Goal: Navigation & Orientation: Find specific page/section

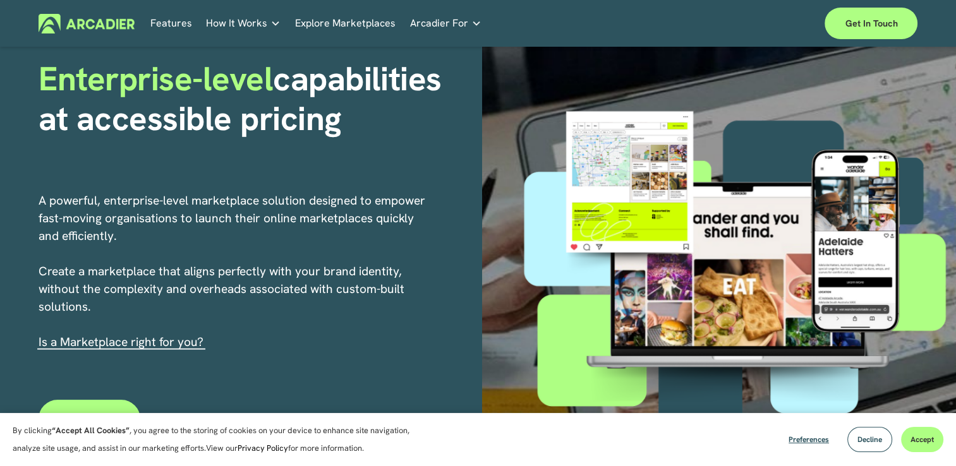
scroll to position [96, 0]
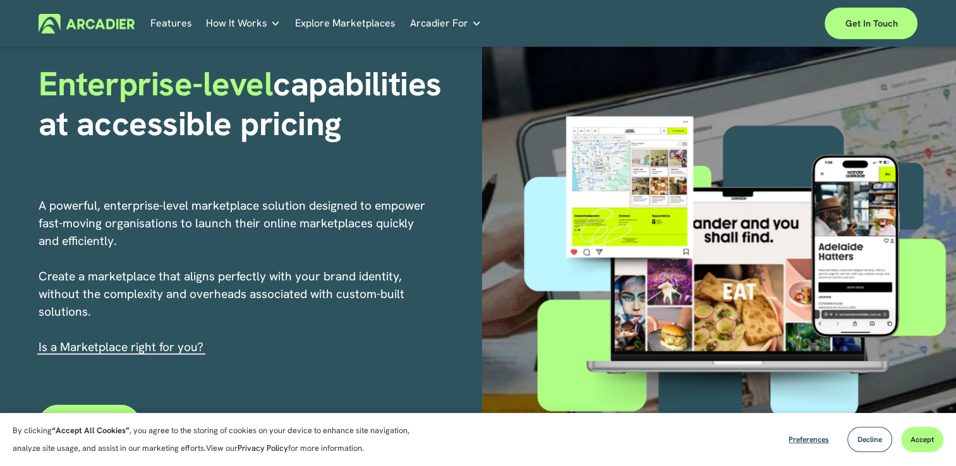
click at [341, 21] on link "Explore Marketplaces" at bounding box center [345, 24] width 100 height 20
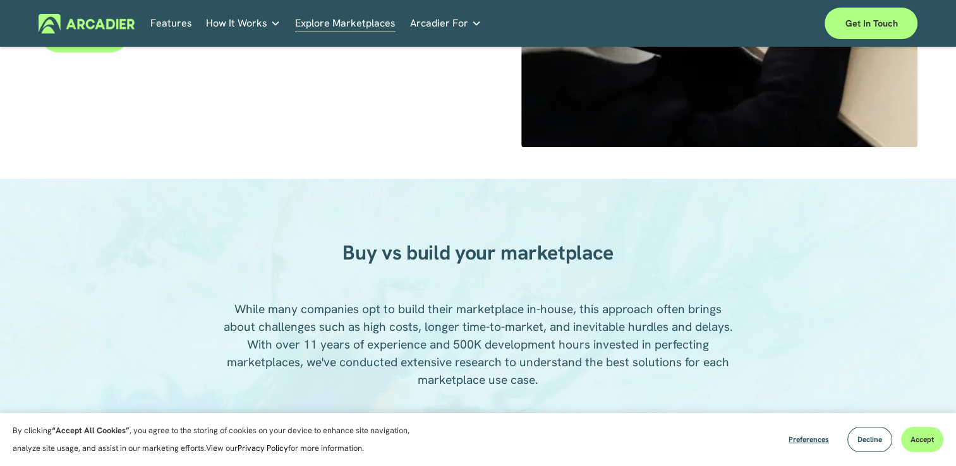
scroll to position [849, 0]
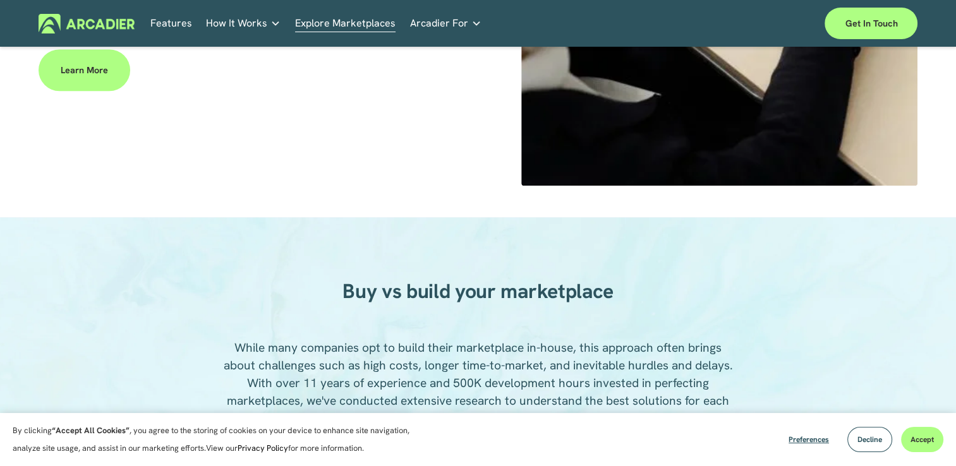
click at [0, 0] on link "Real Estate Whether you sell or rent out real estate, our marketplace tech seam…" at bounding box center [0, 0] width 0 height 0
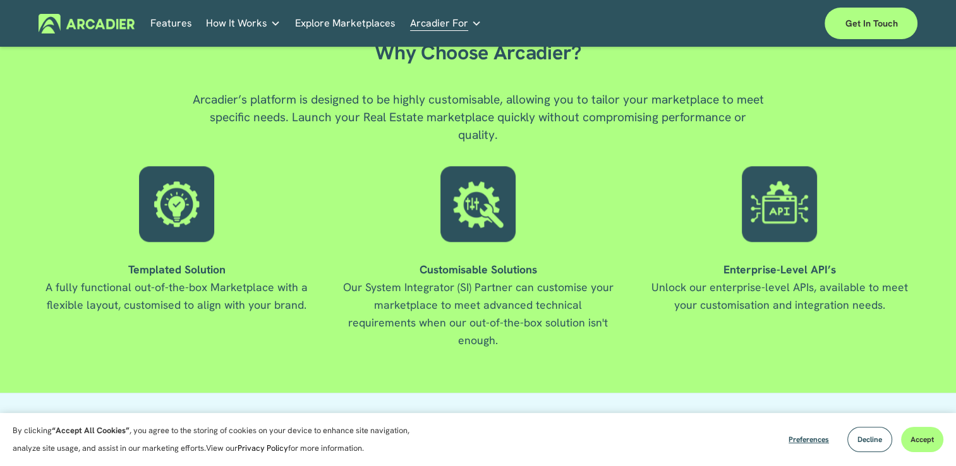
scroll to position [1471, 0]
